Goal: Check status: Check status

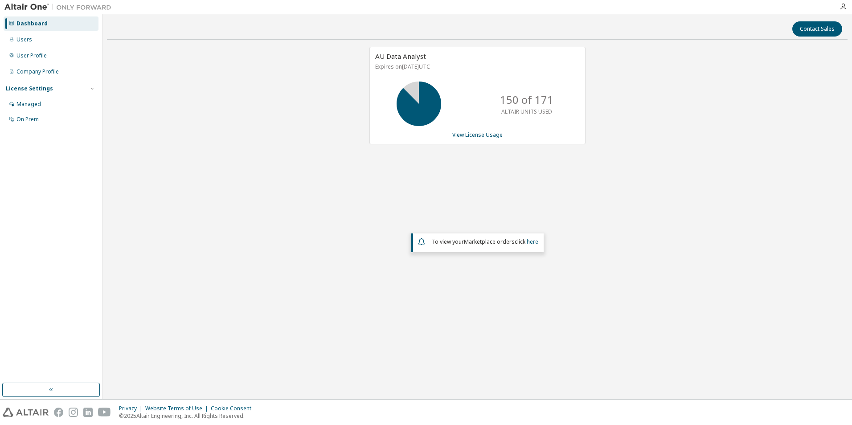
click at [705, 265] on div "AU Data Analyst Expires on [DATE] UTC 150 of 171 ALTAIR UNITS USED View License…" at bounding box center [477, 185] width 740 height 276
click at [383, 181] on div "AU Data Analyst Expires on [DATE] UTC 150 of 171 ALTAIR UNITS USED View License…" at bounding box center [477, 185] width 740 height 276
